Goal: Check status: Check status

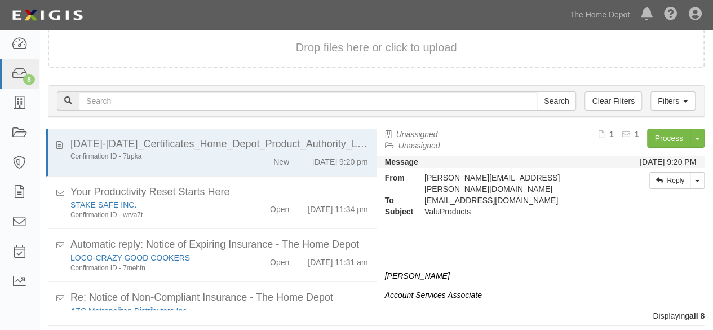
scroll to position [179, 0]
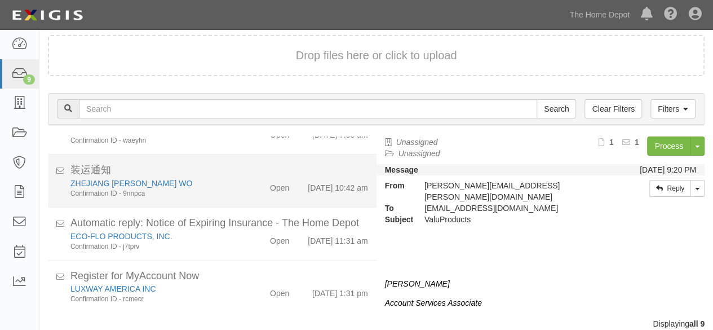
scroll to position [43, 0]
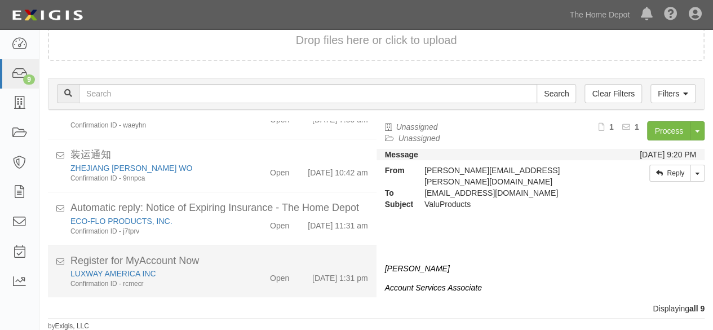
click at [193, 283] on div "Confirmation ID - rcmecr" at bounding box center [153, 284] width 166 height 10
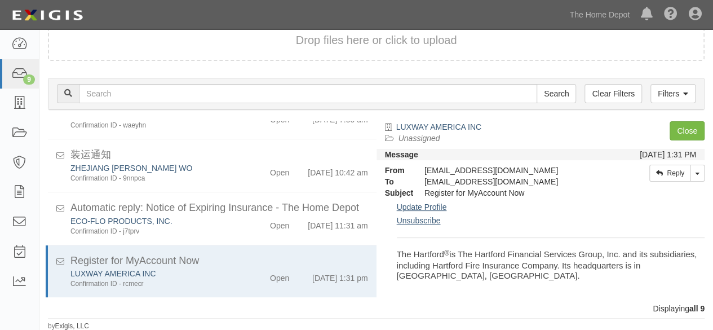
scroll to position [509, 0]
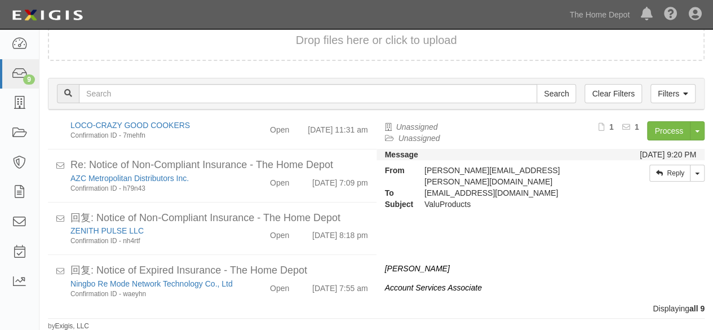
scroll to position [317, 0]
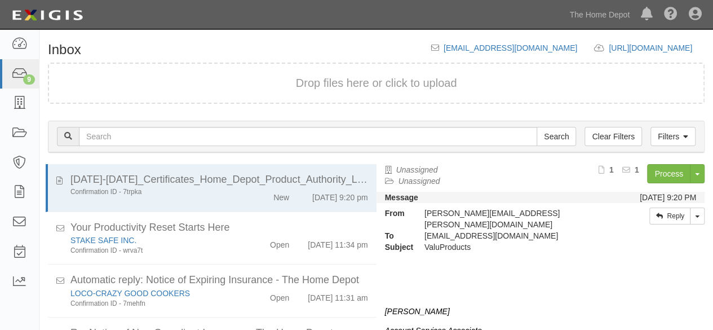
scroll to position [43, 0]
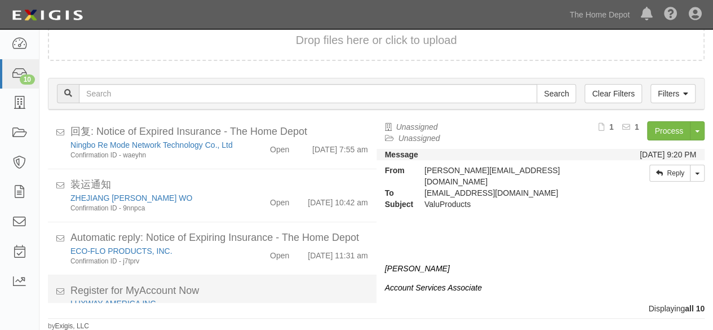
scroll to position [370, 0]
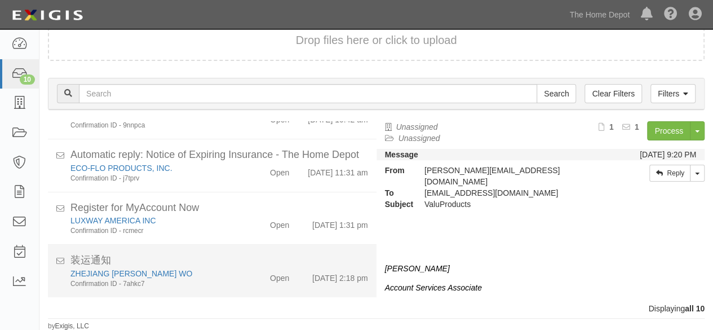
click at [230, 277] on div "ZHEJIANG [PERSON_NAME] WO" at bounding box center [153, 273] width 166 height 11
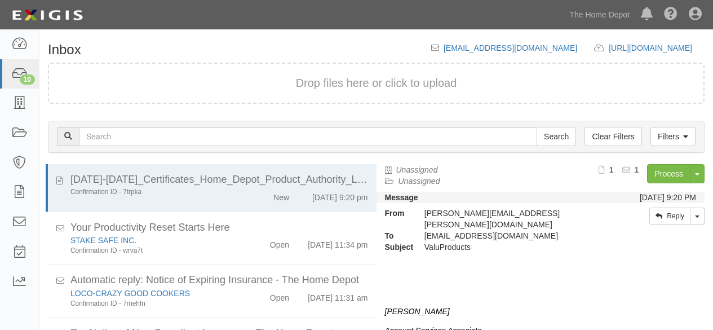
scroll to position [43, 0]
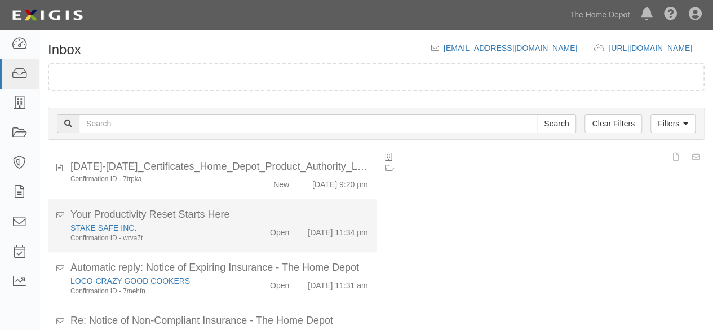
scroll to position [43, 0]
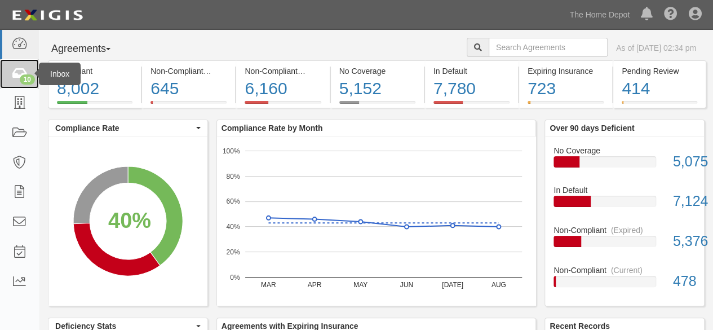
click at [23, 76] on div "10" at bounding box center [27, 79] width 15 height 10
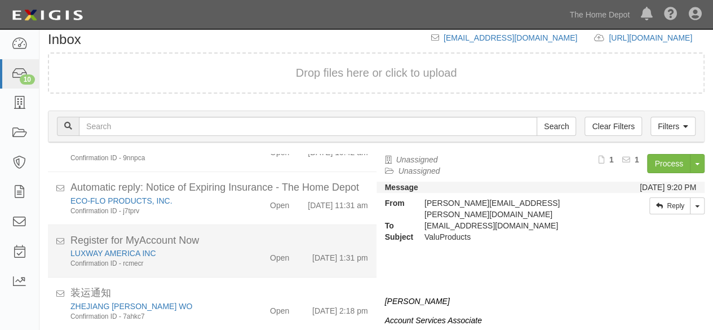
scroll to position [43, 0]
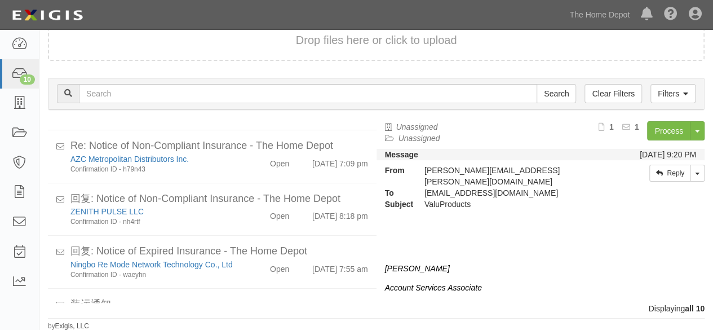
scroll to position [370, 0]
